Goal: Navigation & Orientation: Find specific page/section

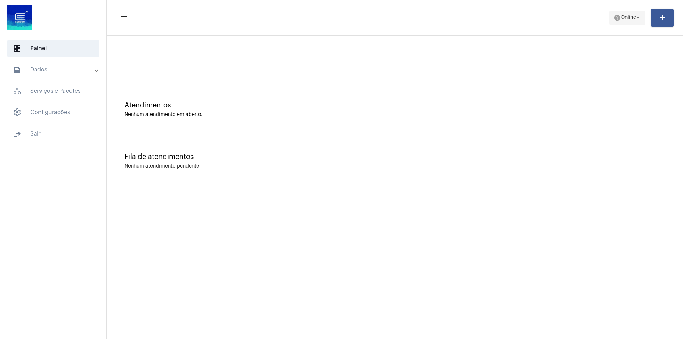
click at [615, 16] on mat-icon "help" at bounding box center [616, 17] width 7 height 7
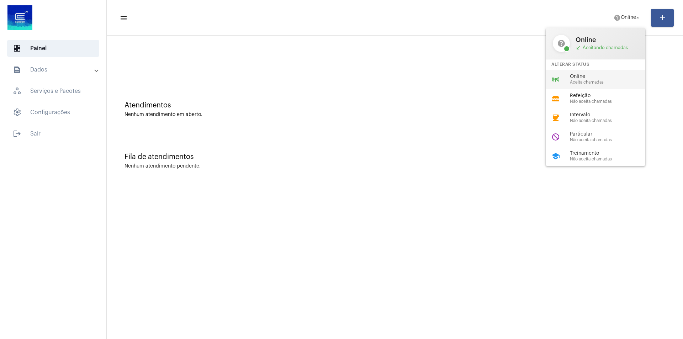
click at [617, 79] on div "Online Aceita chamadas" at bounding box center [609, 79] width 81 height 11
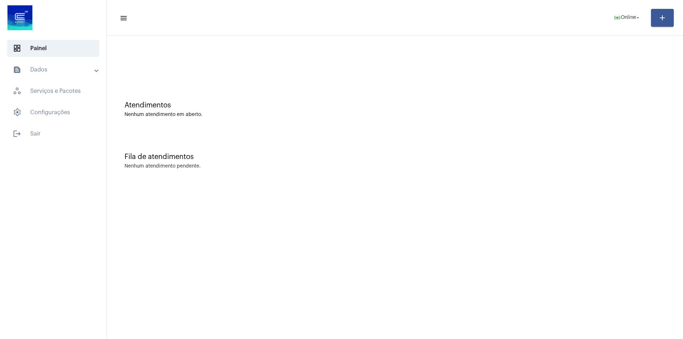
click at [41, 75] on mat-expansion-panel-header "text_snippet_outlined Dados" at bounding box center [55, 69] width 102 height 17
click at [46, 119] on span "schedule_outlined Agendamentos" at bounding box center [52, 120] width 75 height 17
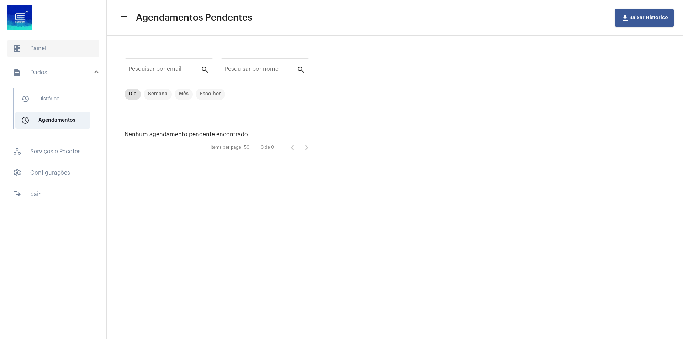
click at [41, 45] on span "dashboard Painel" at bounding box center [53, 48] width 92 height 17
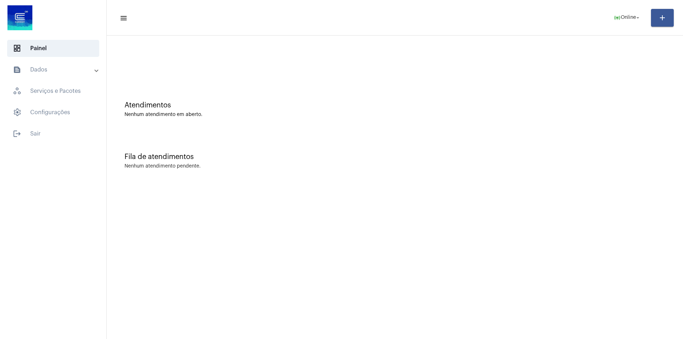
click at [45, 71] on mat-panel-title "text_snippet_outlined Dados" at bounding box center [54, 69] width 82 height 9
click at [50, 47] on span "dashboard Painel" at bounding box center [53, 48] width 92 height 17
click at [49, 70] on mat-panel-title "text_snippet_outlined Dados" at bounding box center [54, 69] width 82 height 9
click at [55, 123] on span "schedule_outlined Agendamentos" at bounding box center [52, 120] width 75 height 17
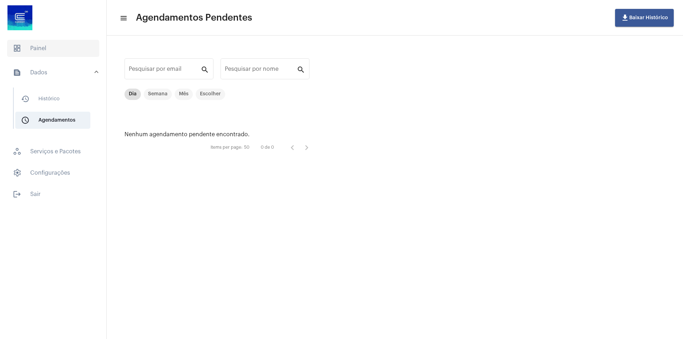
click at [39, 47] on span "dashboard Painel" at bounding box center [53, 48] width 92 height 17
